Goal: Find specific page/section: Find specific page/section

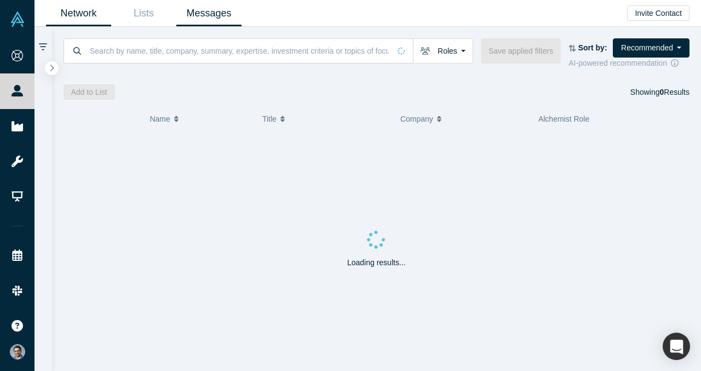
click at [202, 22] on link "Messages" at bounding box center [208, 14] width 65 height 26
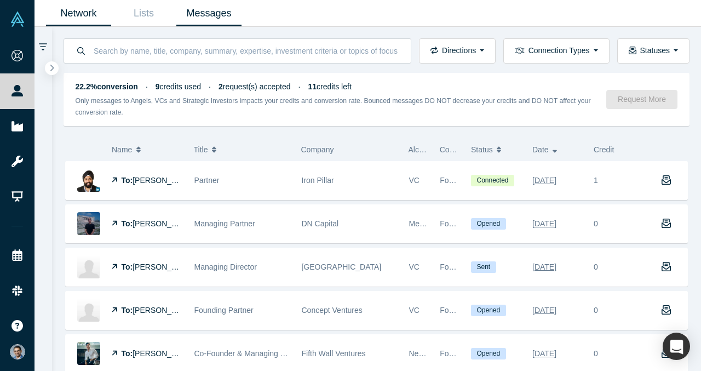
click at [87, 16] on link "Network" at bounding box center [78, 14] width 65 height 26
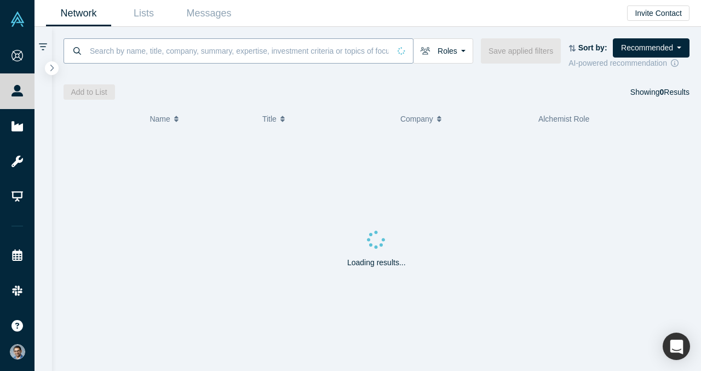
click at [219, 55] on input at bounding box center [239, 51] width 301 height 26
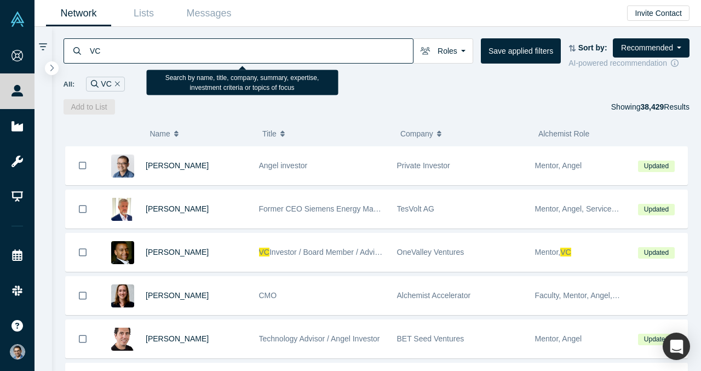
type input "VC"
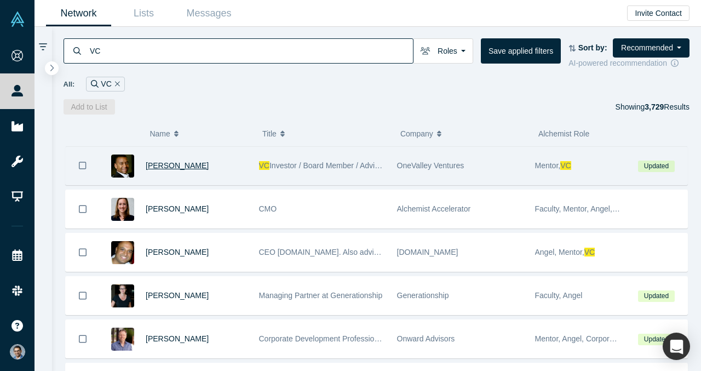
click at [183, 164] on span "[PERSON_NAME]" at bounding box center [177, 165] width 63 height 9
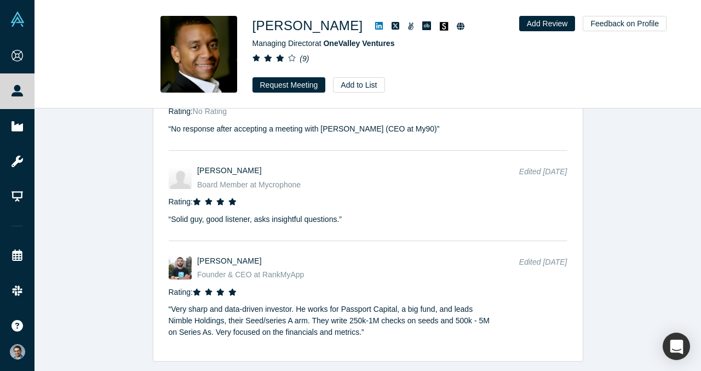
scroll to position [2895, 0]
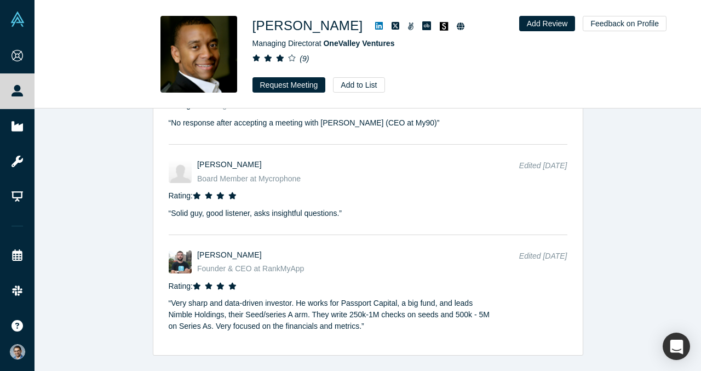
click at [375, 22] on icon at bounding box center [379, 26] width 8 height 8
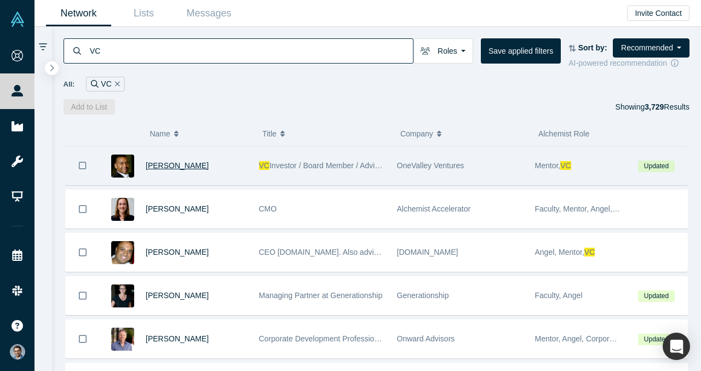
click at [176, 165] on span "[PERSON_NAME]" at bounding box center [177, 165] width 63 height 9
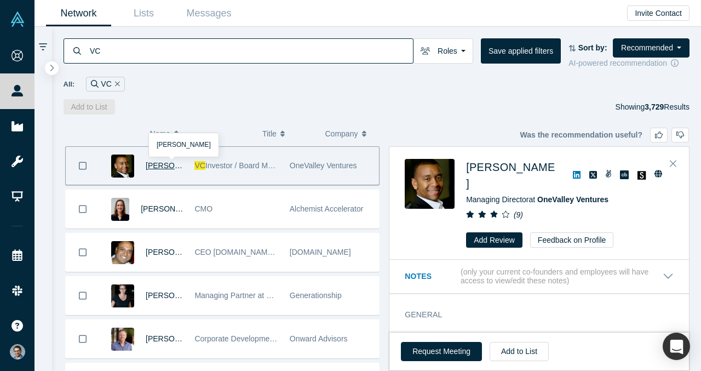
click at [463, 90] on div "All: VC" at bounding box center [377, 84] width 627 height 15
click at [671, 167] on icon "Close" at bounding box center [673, 163] width 7 height 10
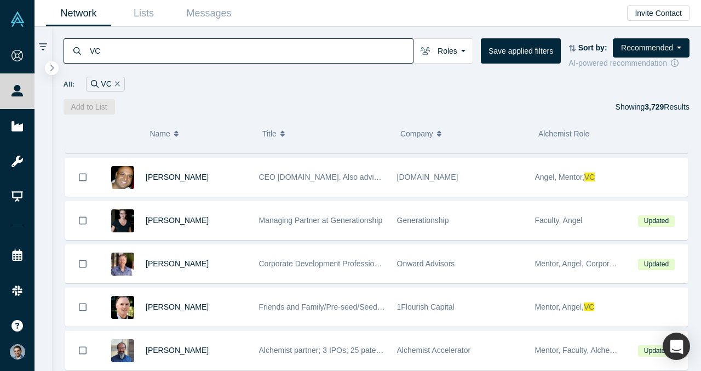
scroll to position [77, 0]
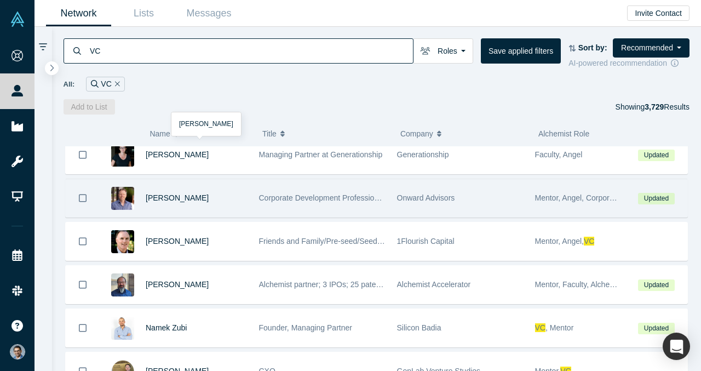
scroll to position [142, 0]
